Goal: Find specific page/section: Find specific page/section

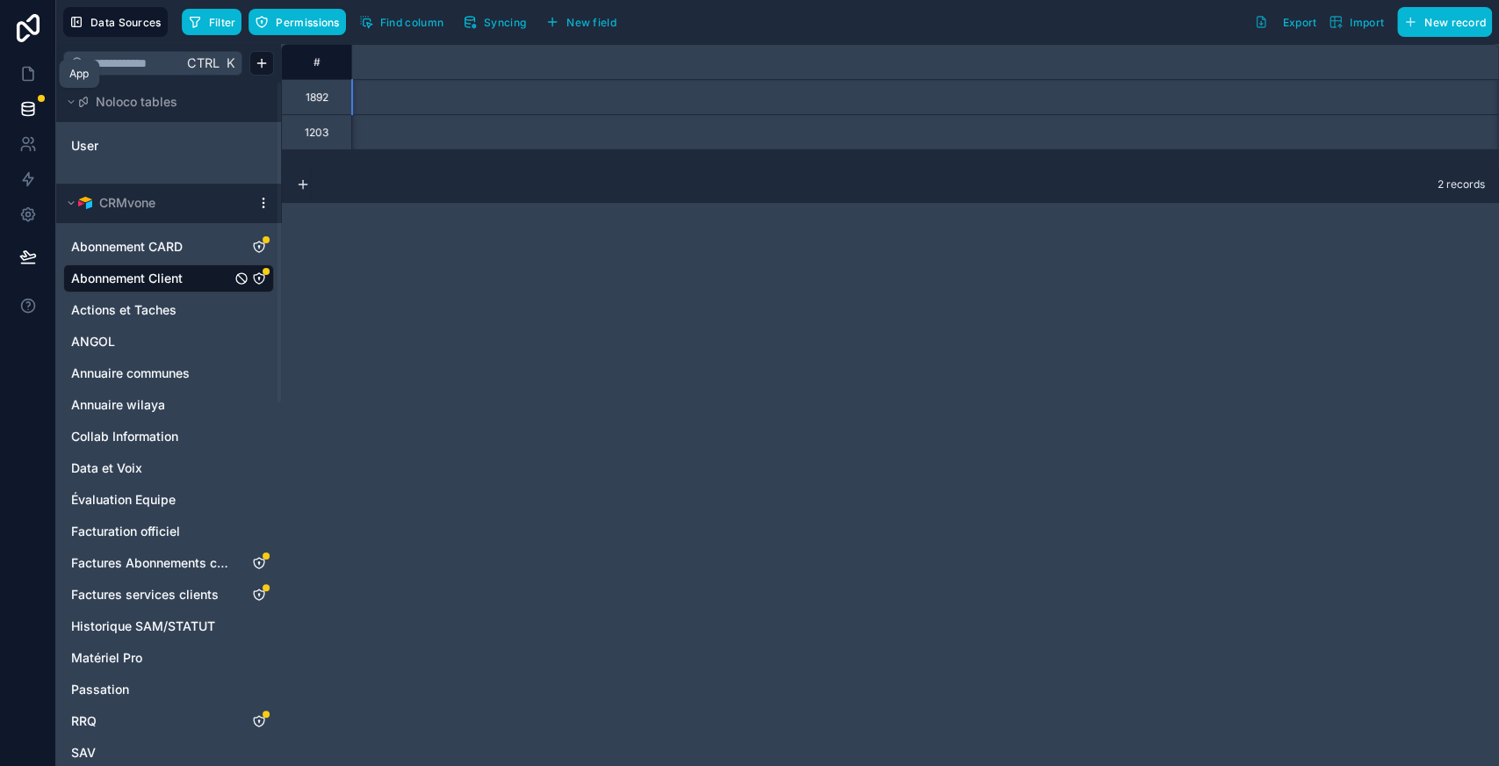
scroll to position [0, 2631]
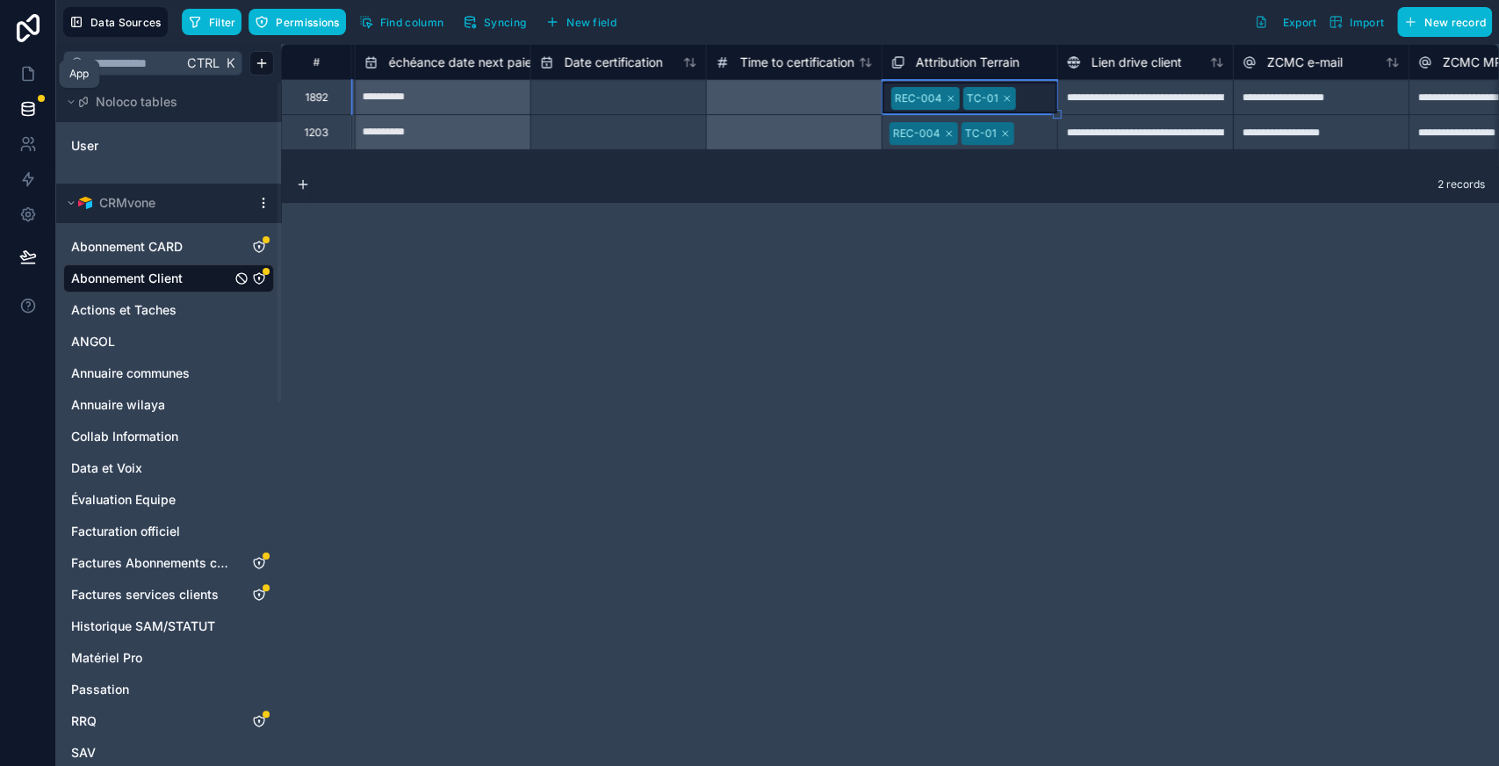
click at [27, 77] on icon at bounding box center [28, 74] width 18 height 18
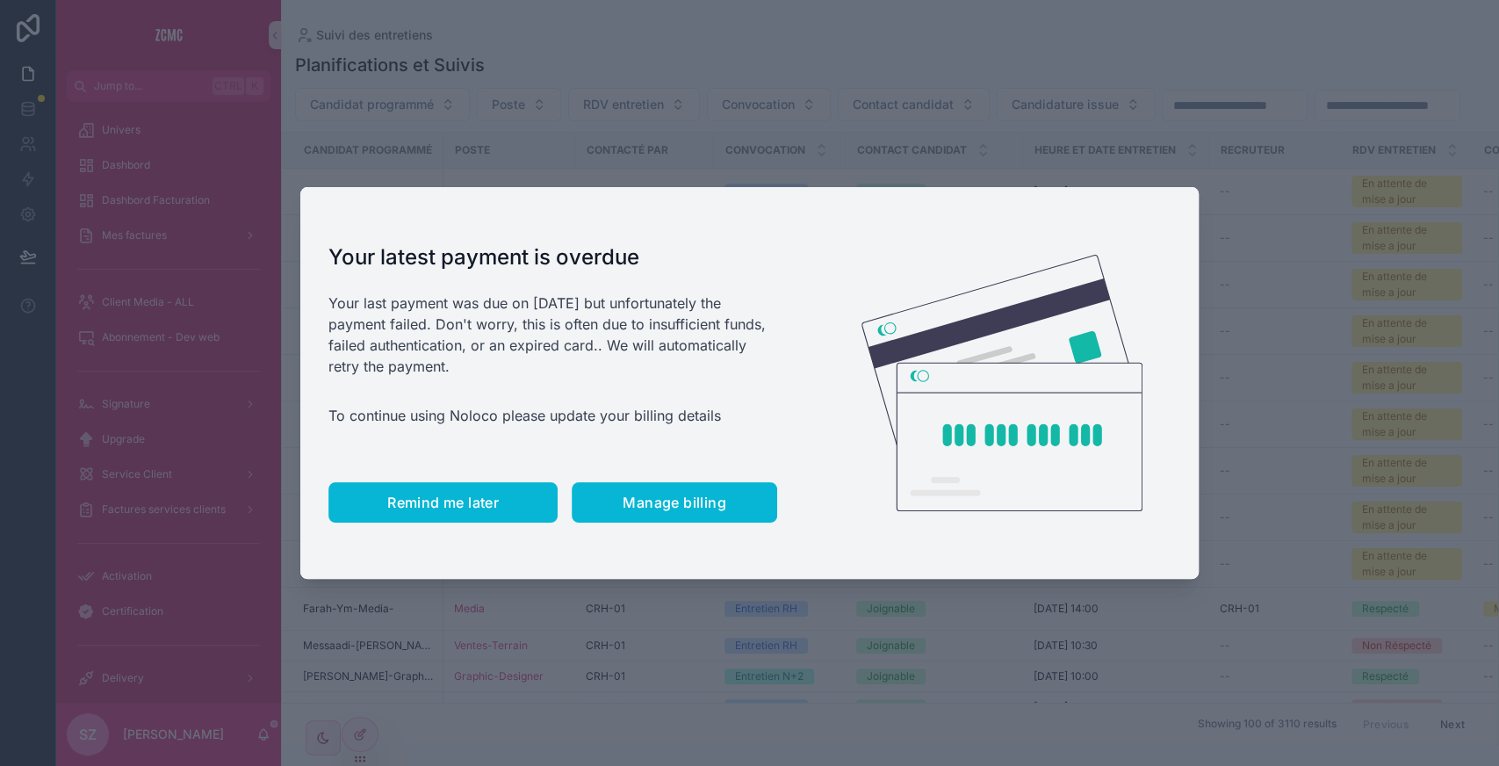
drag, startPoint x: 466, startPoint y: 484, endPoint x: 458, endPoint y: 499, distance: 16.9
click at [458, 499] on button "Remind me later" at bounding box center [442, 502] width 229 height 40
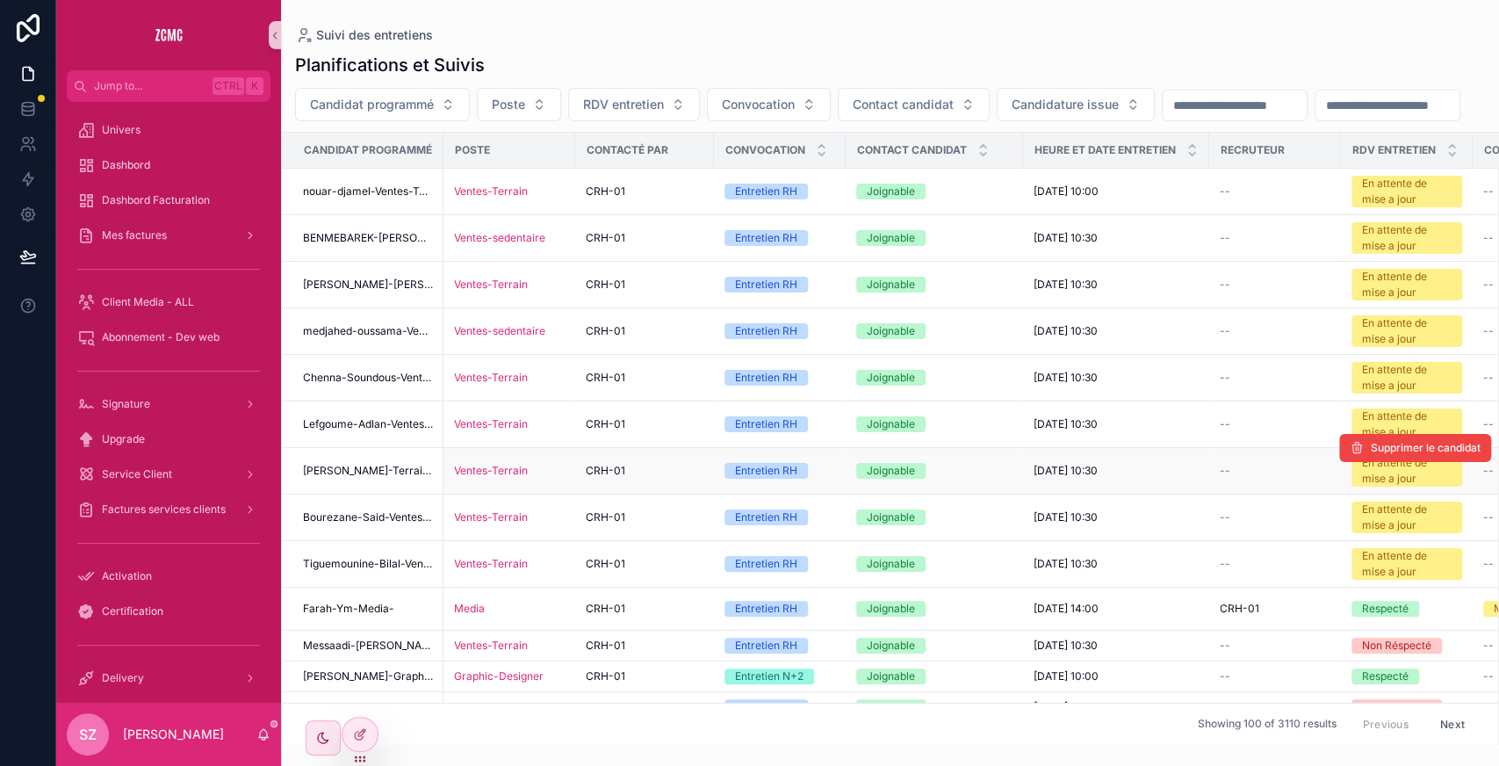
click at [458, 494] on td "Ventes-Terrain" at bounding box center [510, 471] width 132 height 47
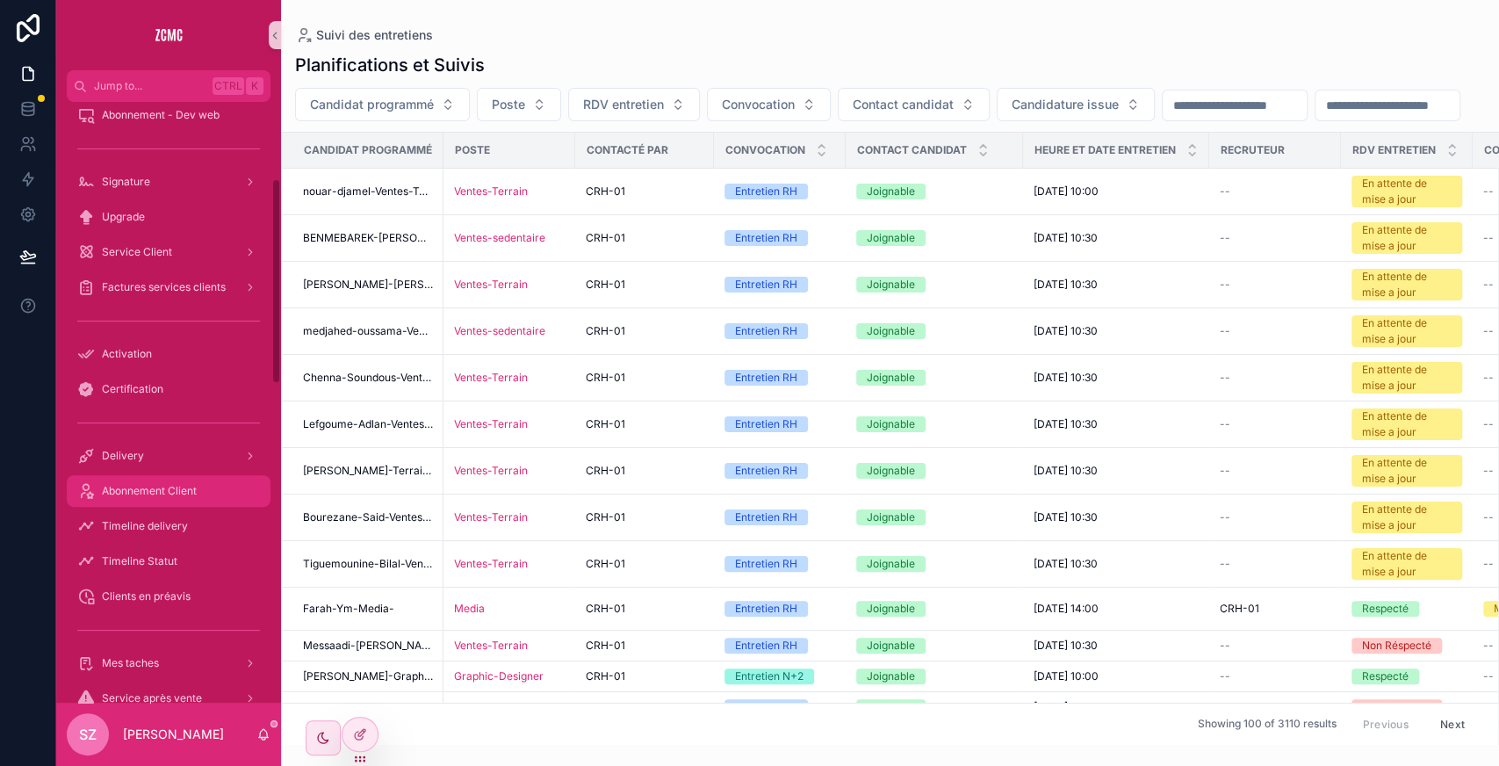
scroll to position [223, 0]
click at [175, 480] on div "Abonnement Client" at bounding box center [168, 490] width 183 height 28
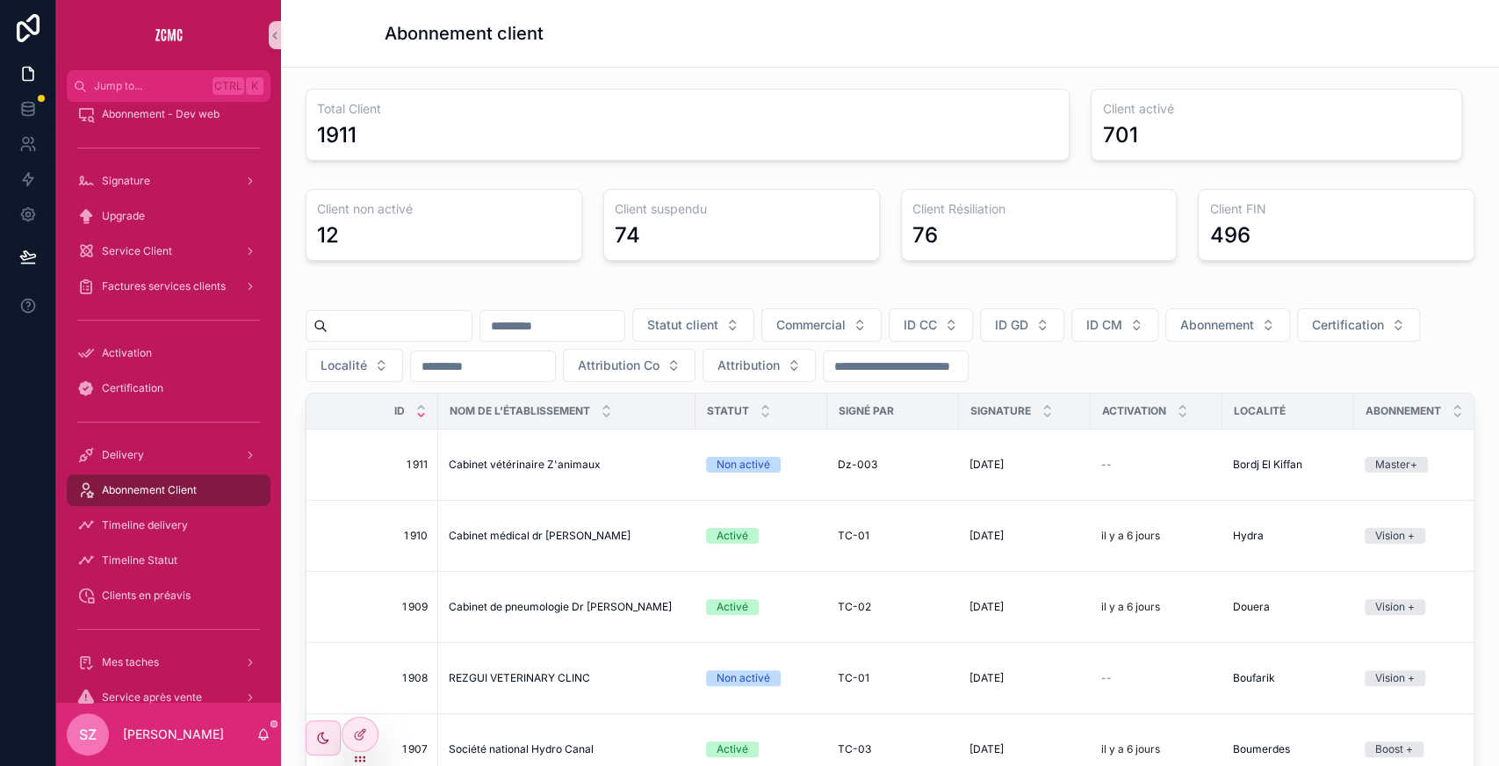
click at [394, 324] on input "scrollable content" at bounding box center [400, 326] width 144 height 25
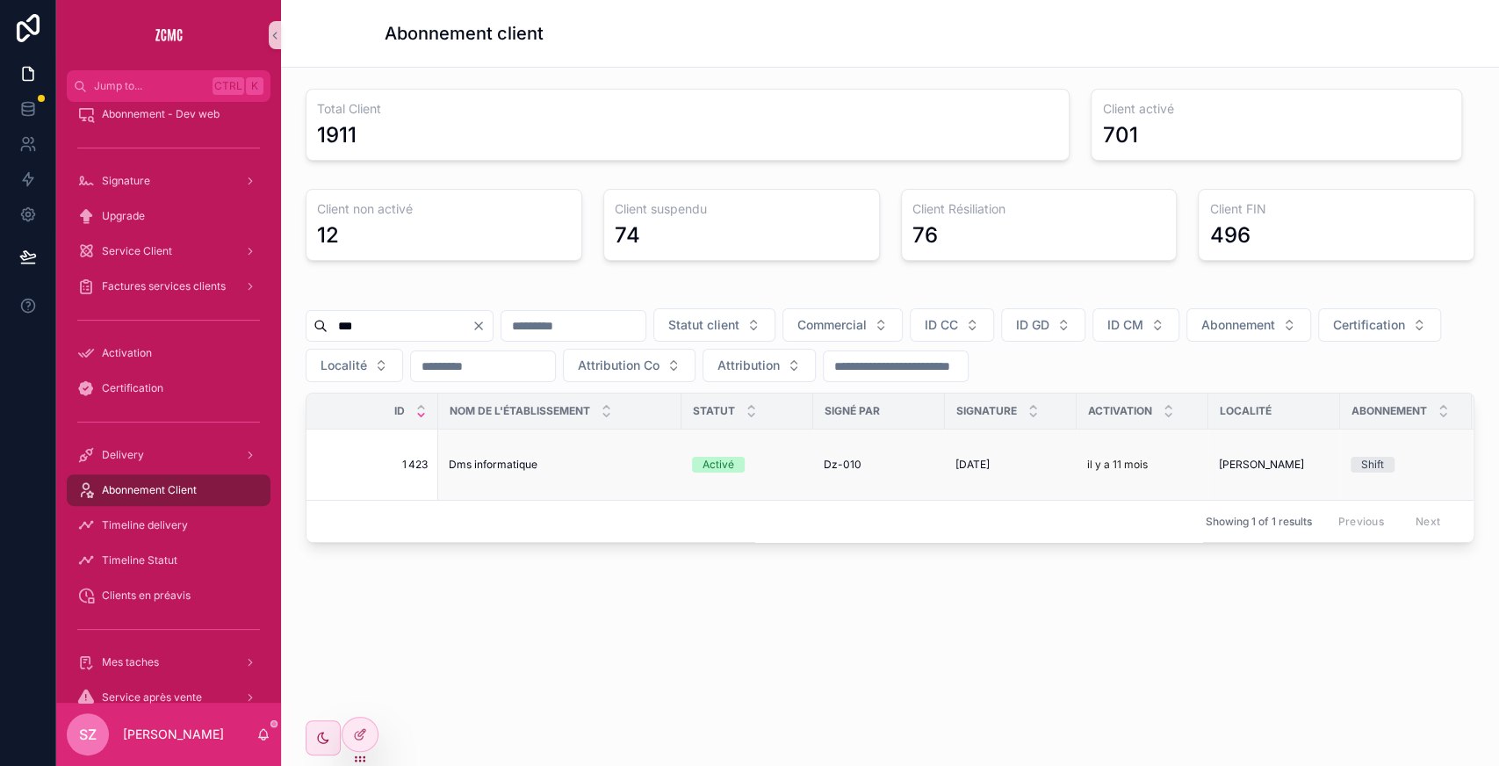
type input "***"
click at [604, 458] on div "Dms informatique Dms informatique" at bounding box center [560, 465] width 222 height 14
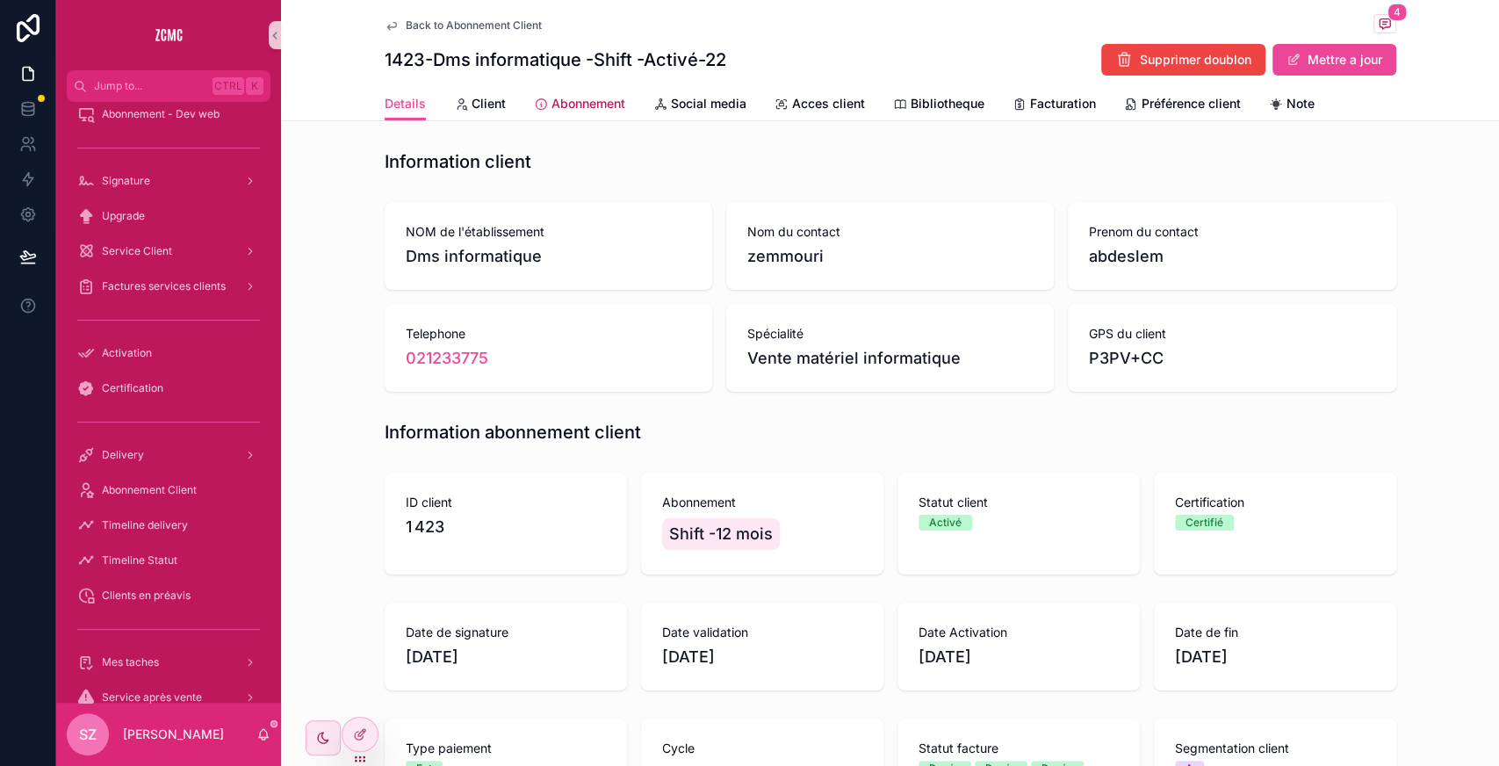
click at [548, 92] on link "Abonnement" at bounding box center [579, 105] width 91 height 35
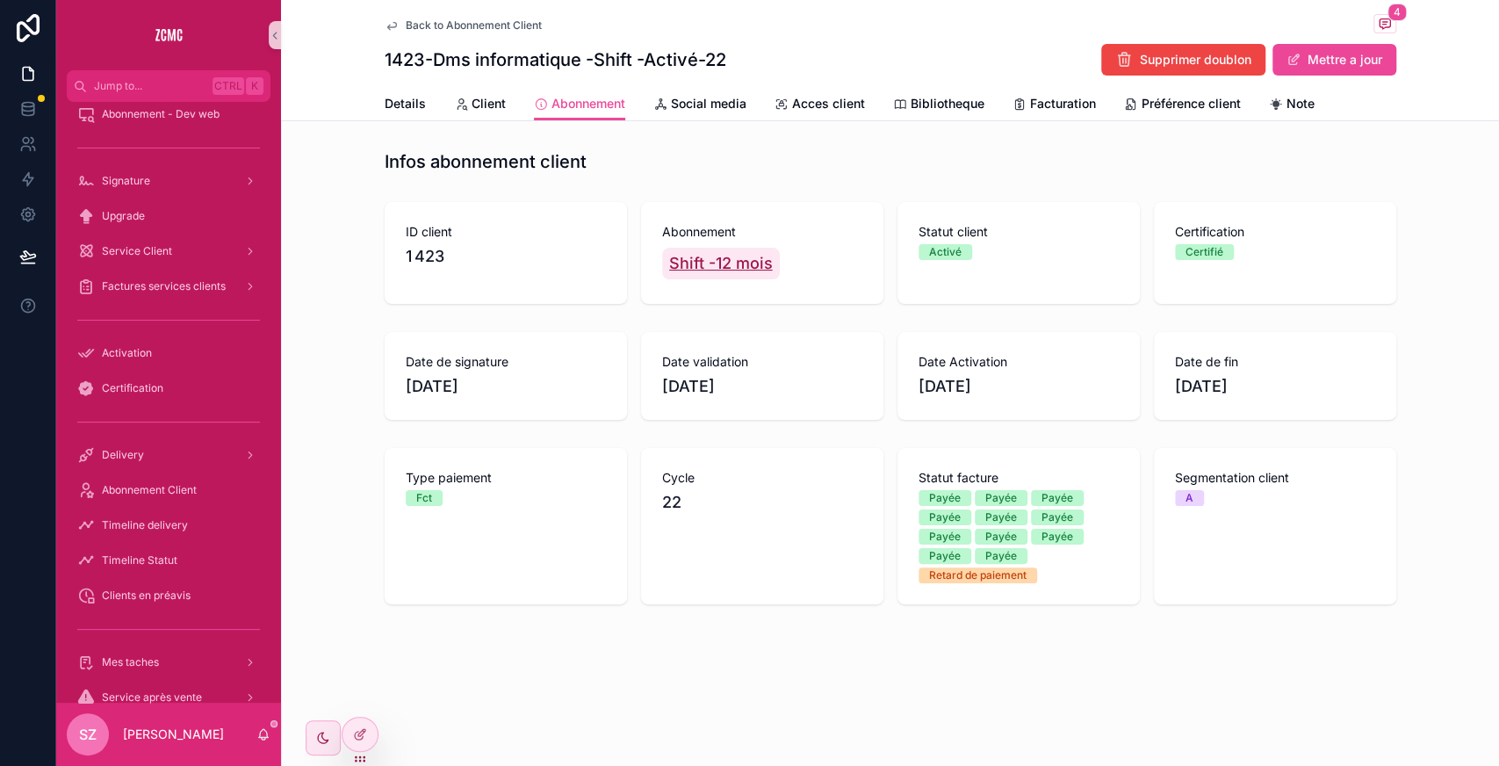
click at [706, 258] on span "Shift -12 mois" at bounding box center [721, 263] width 104 height 25
